Goal: Task Accomplishment & Management: Complete application form

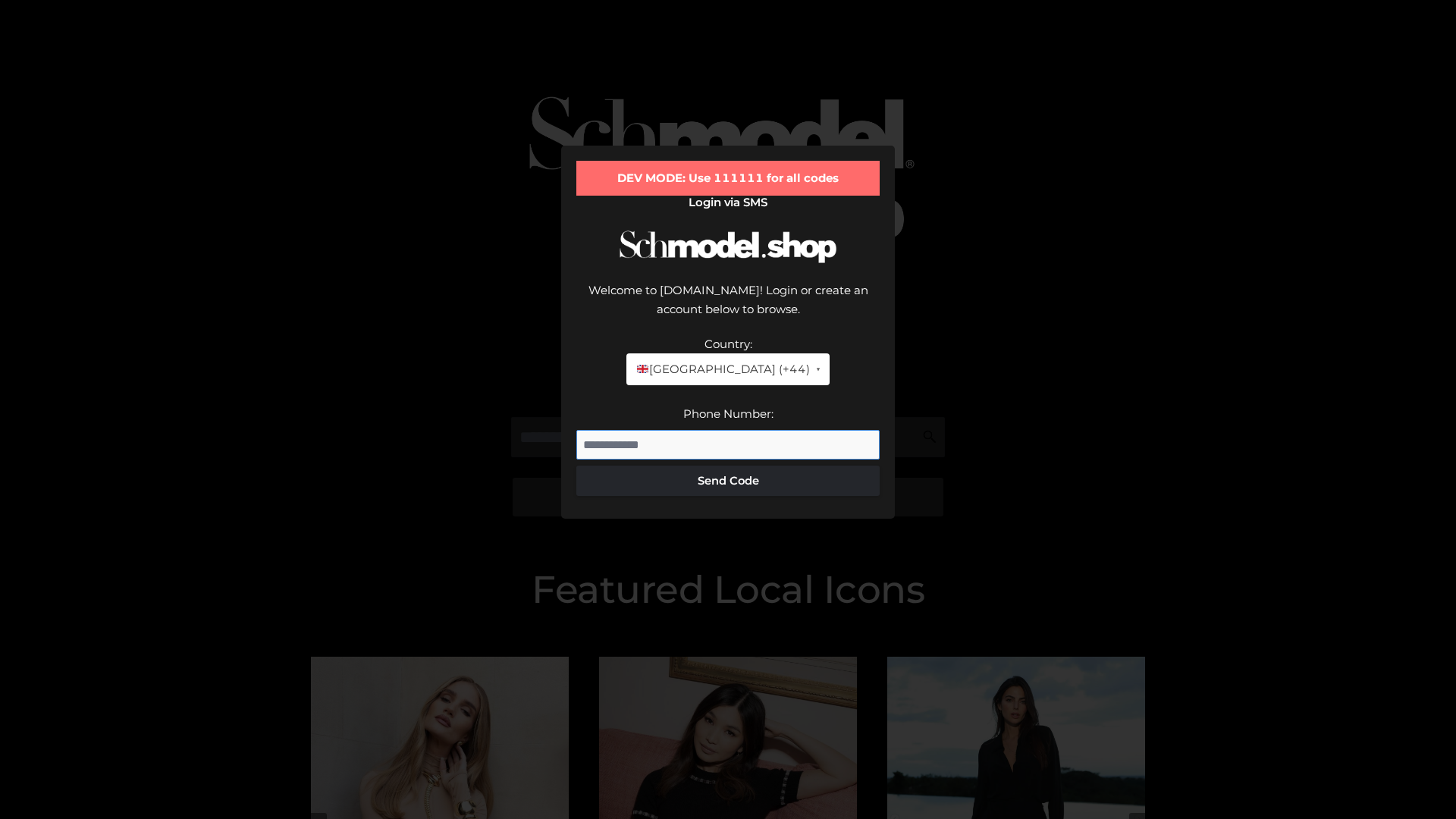
click at [728, 430] on input "Phone Number:" at bounding box center [728, 445] width 304 height 30
type input "**********"
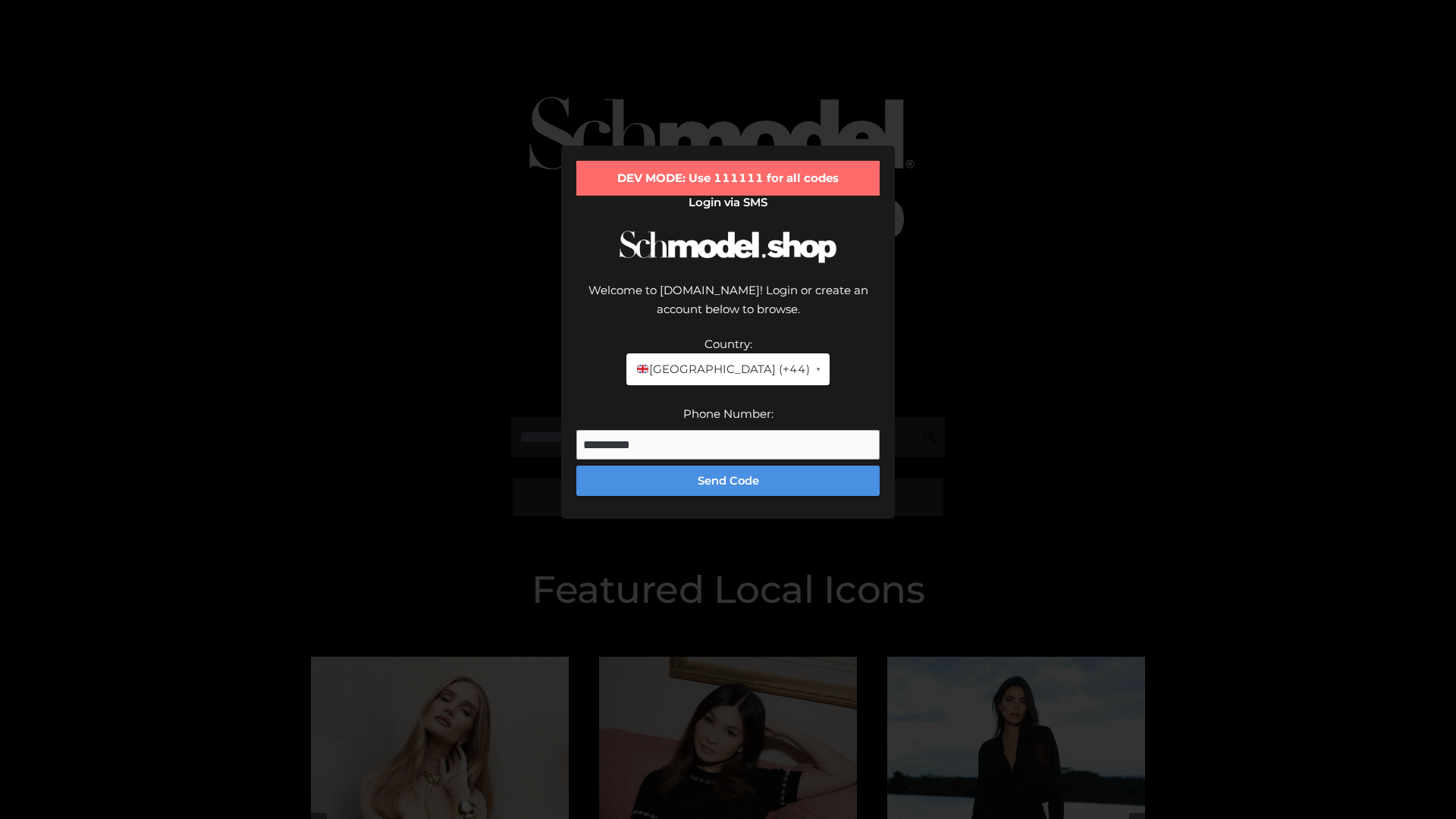
click at [728, 465] on button "Send Code" at bounding box center [728, 480] width 304 height 30
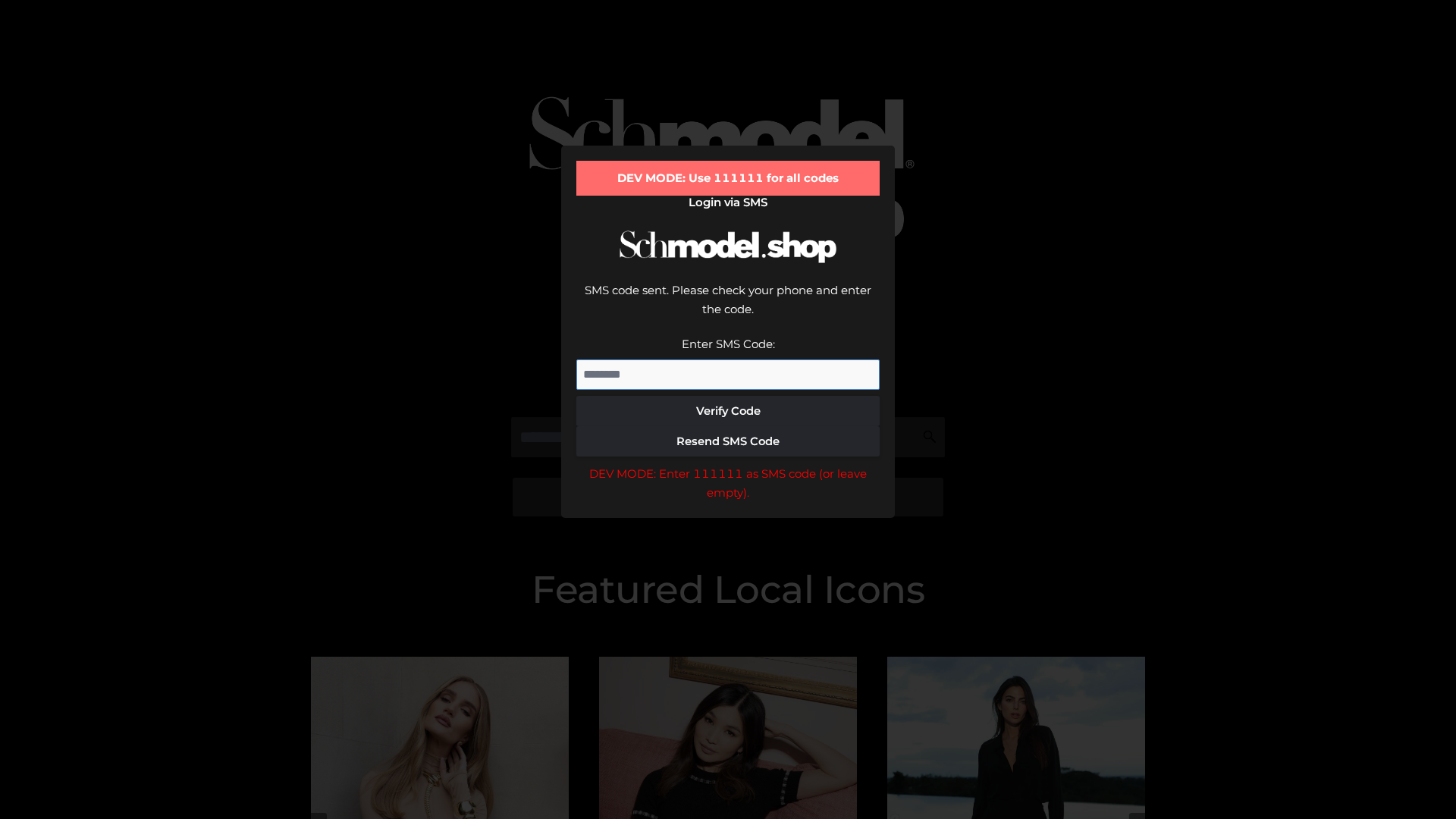
click at [728, 359] on input "Enter SMS Code:" at bounding box center [728, 374] width 304 height 30
type input "******"
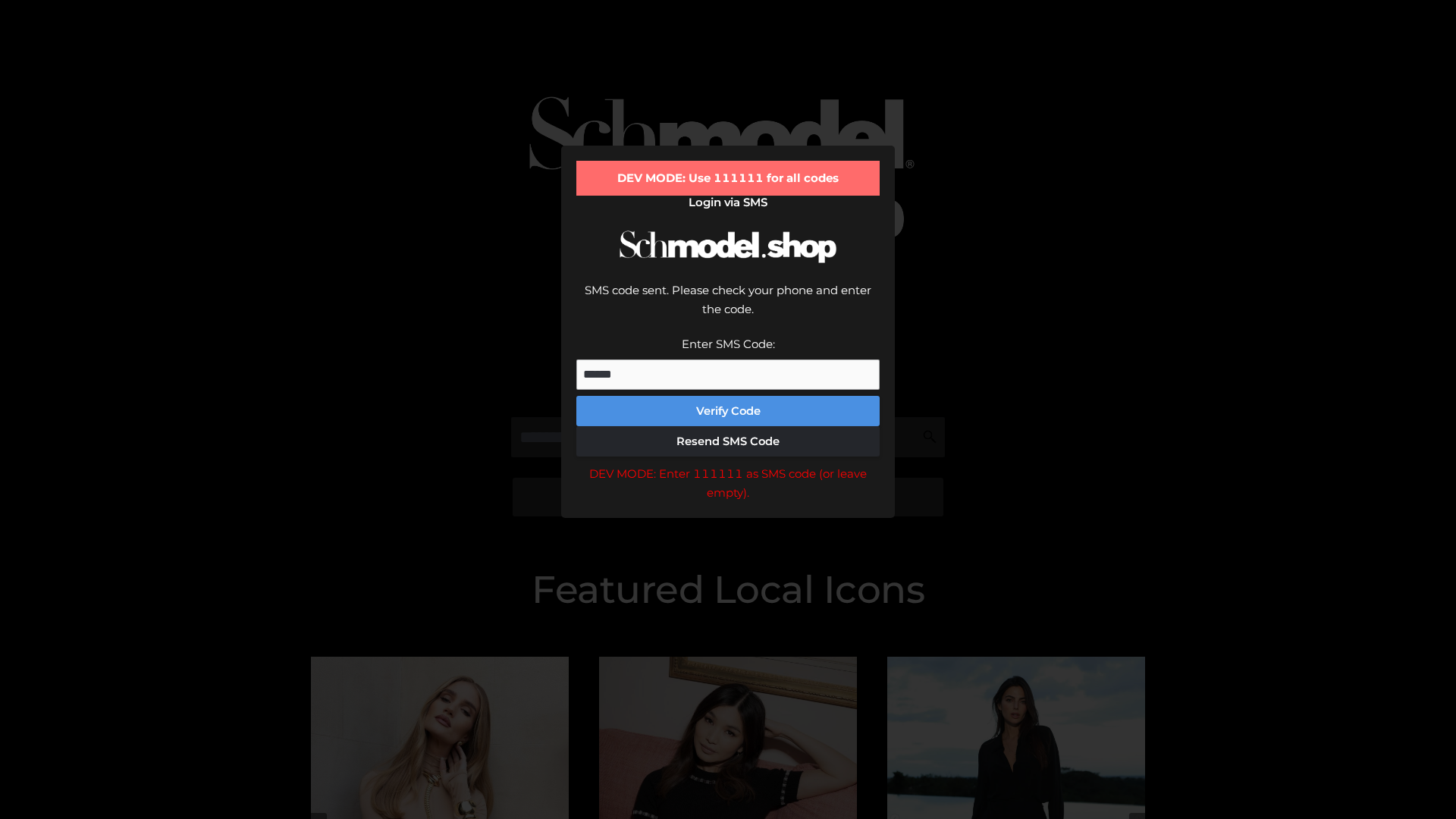
click at [728, 396] on button "Verify Code" at bounding box center [728, 410] width 304 height 30
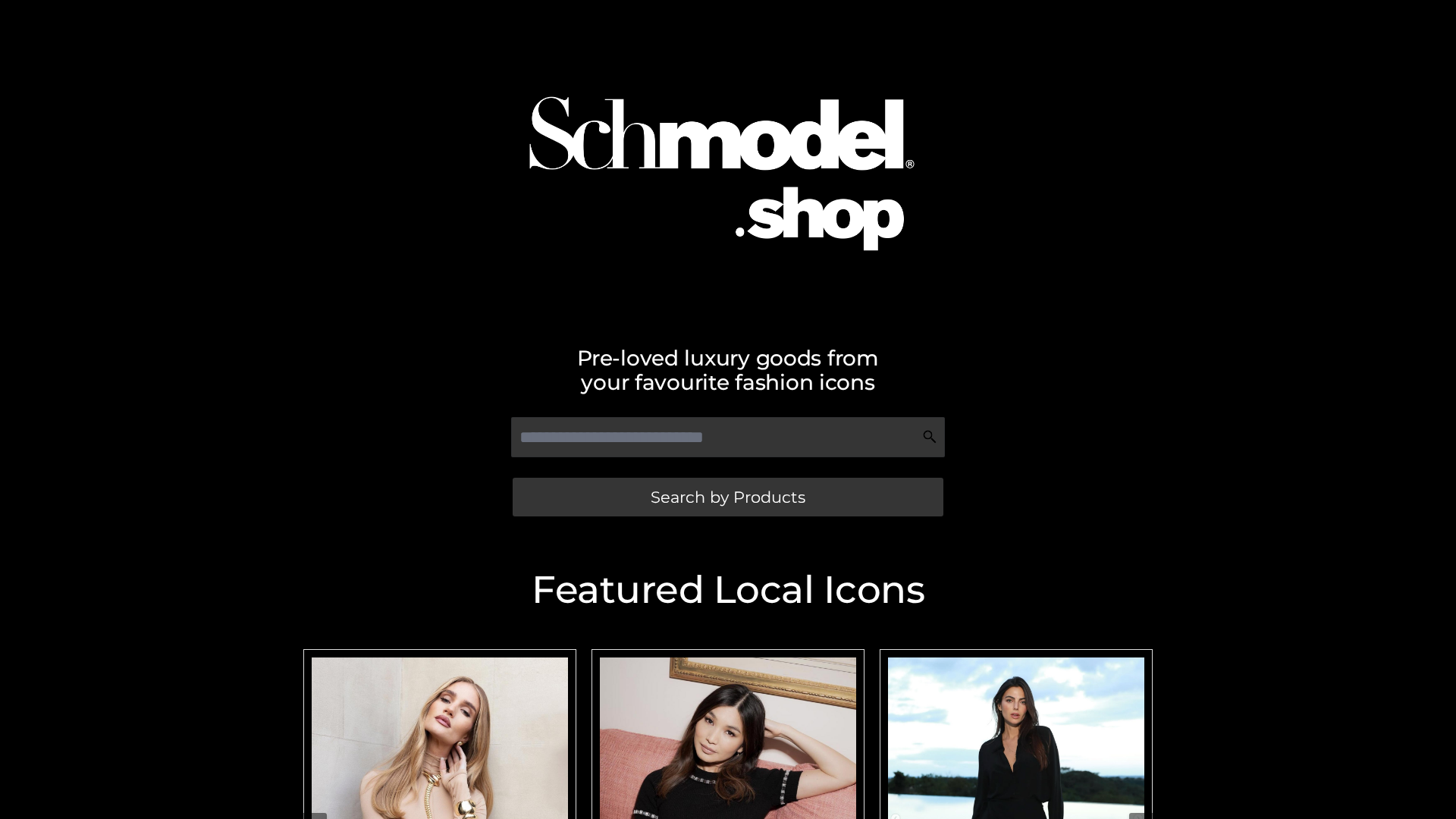
scroll to position [59, 0]
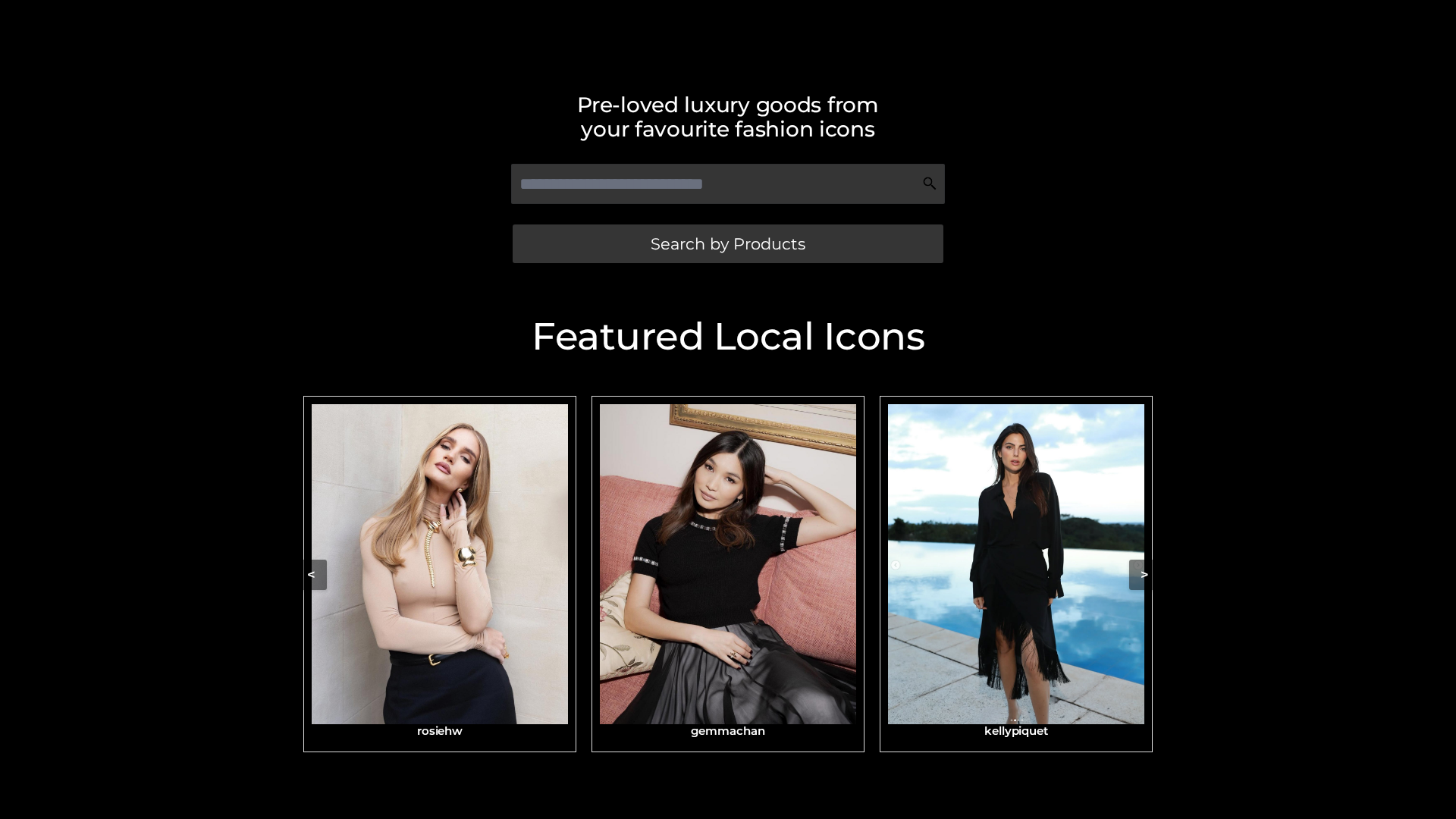
scroll to position [322, 0]
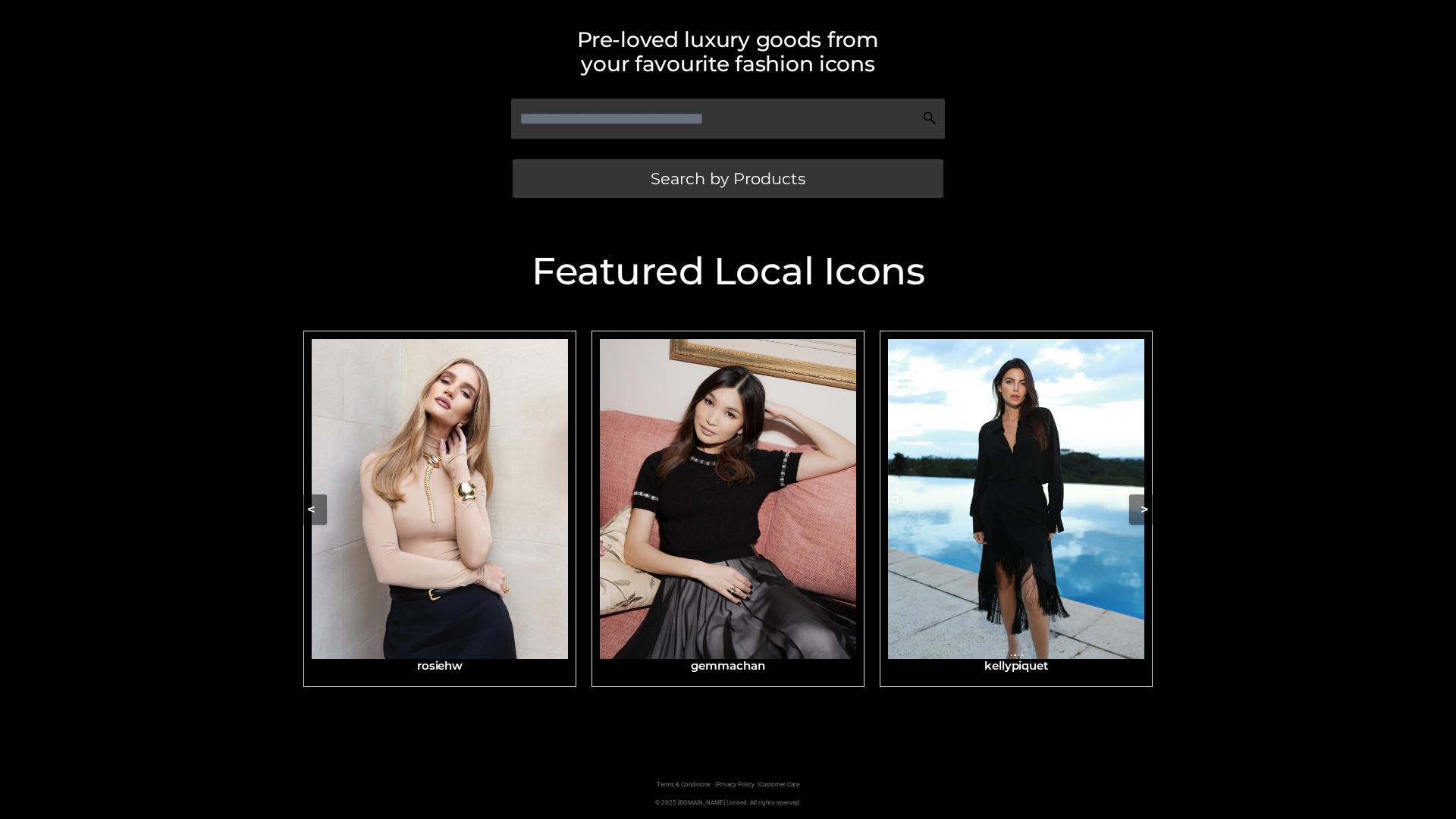
scroll to position [322, 0]
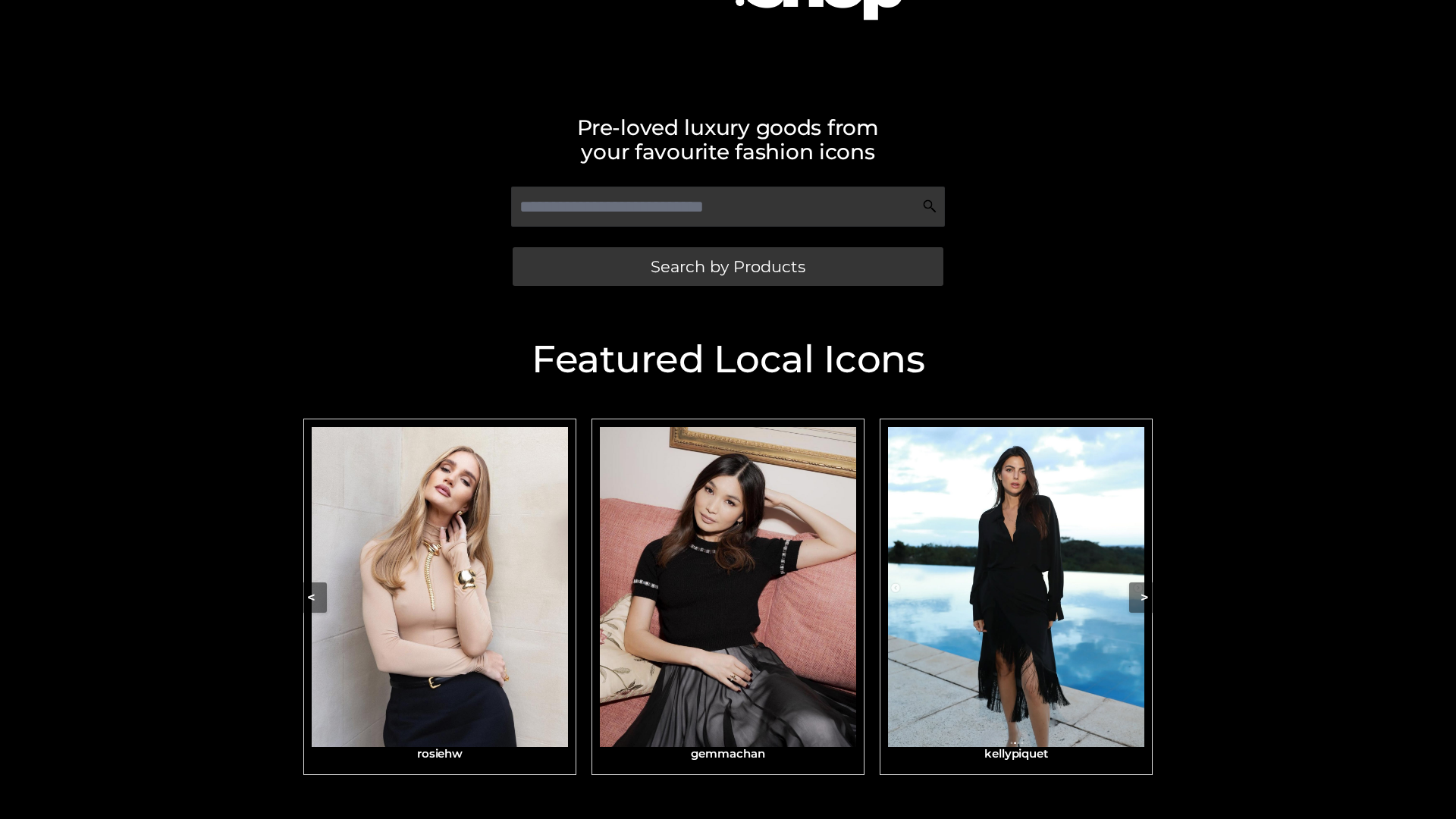
scroll to position [322, 0]
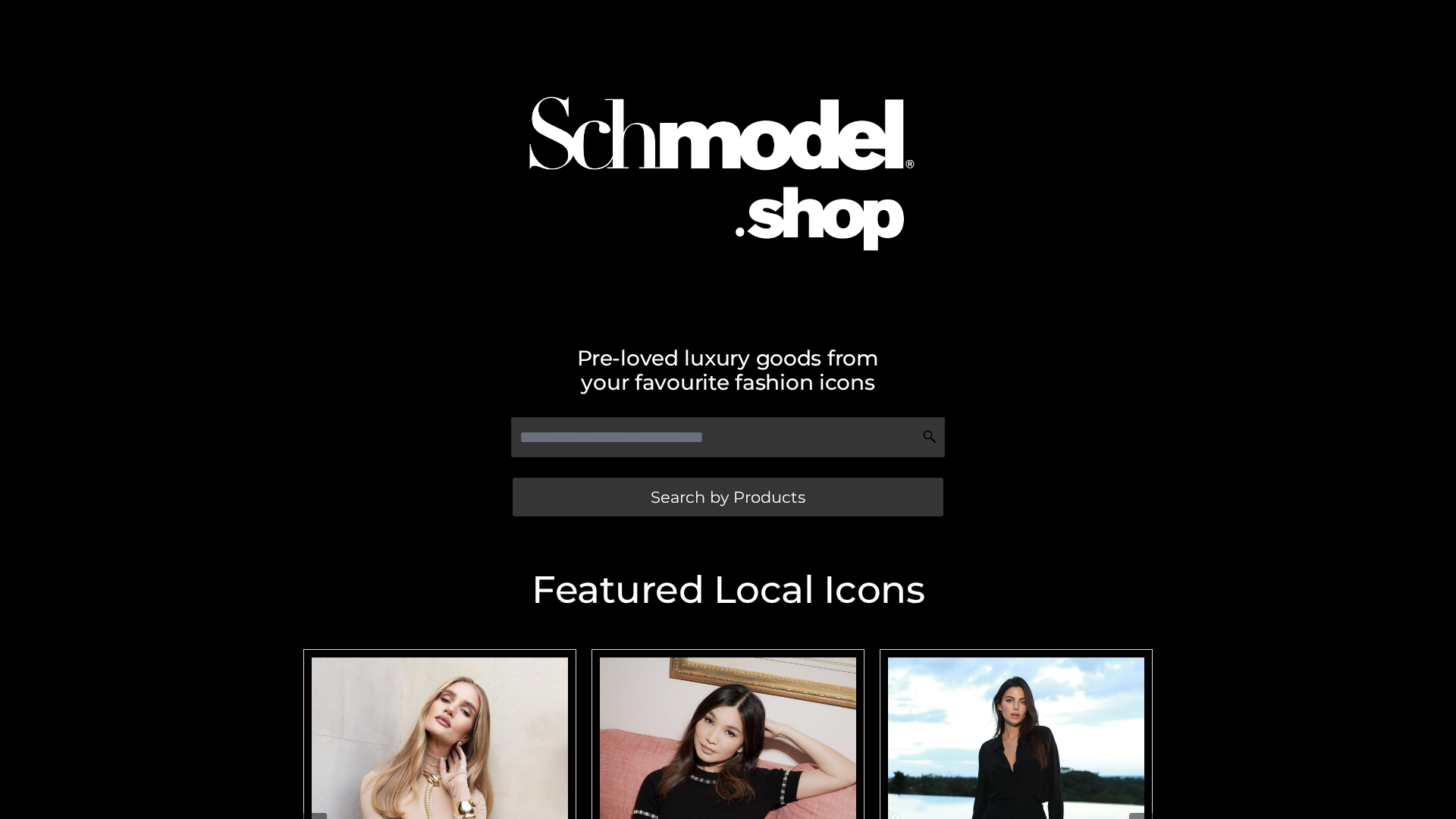
scroll to position [322, 0]
